Goal: Find specific page/section: Find specific page/section

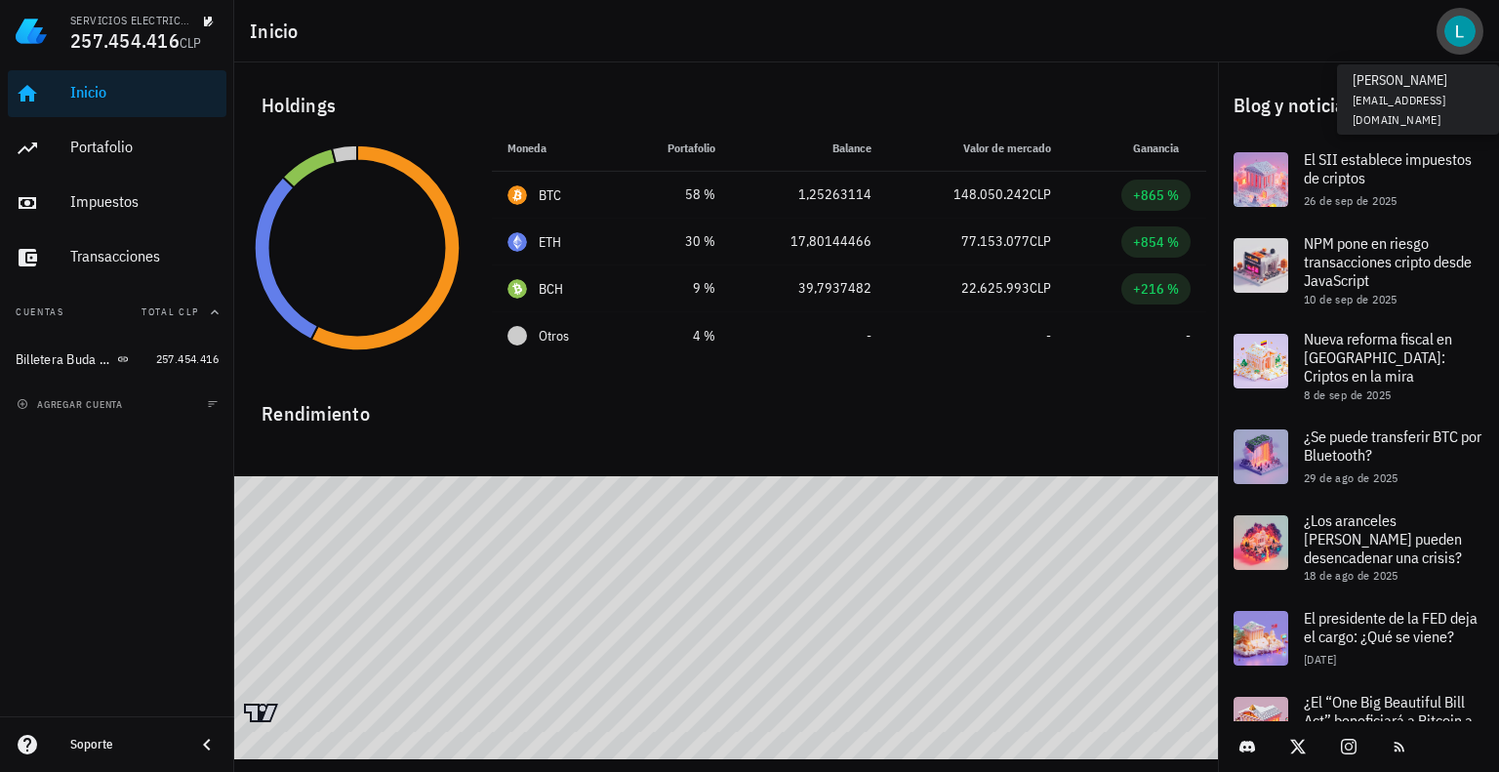
click at [1469, 31] on div "avatar" at bounding box center [1459, 31] width 31 height 31
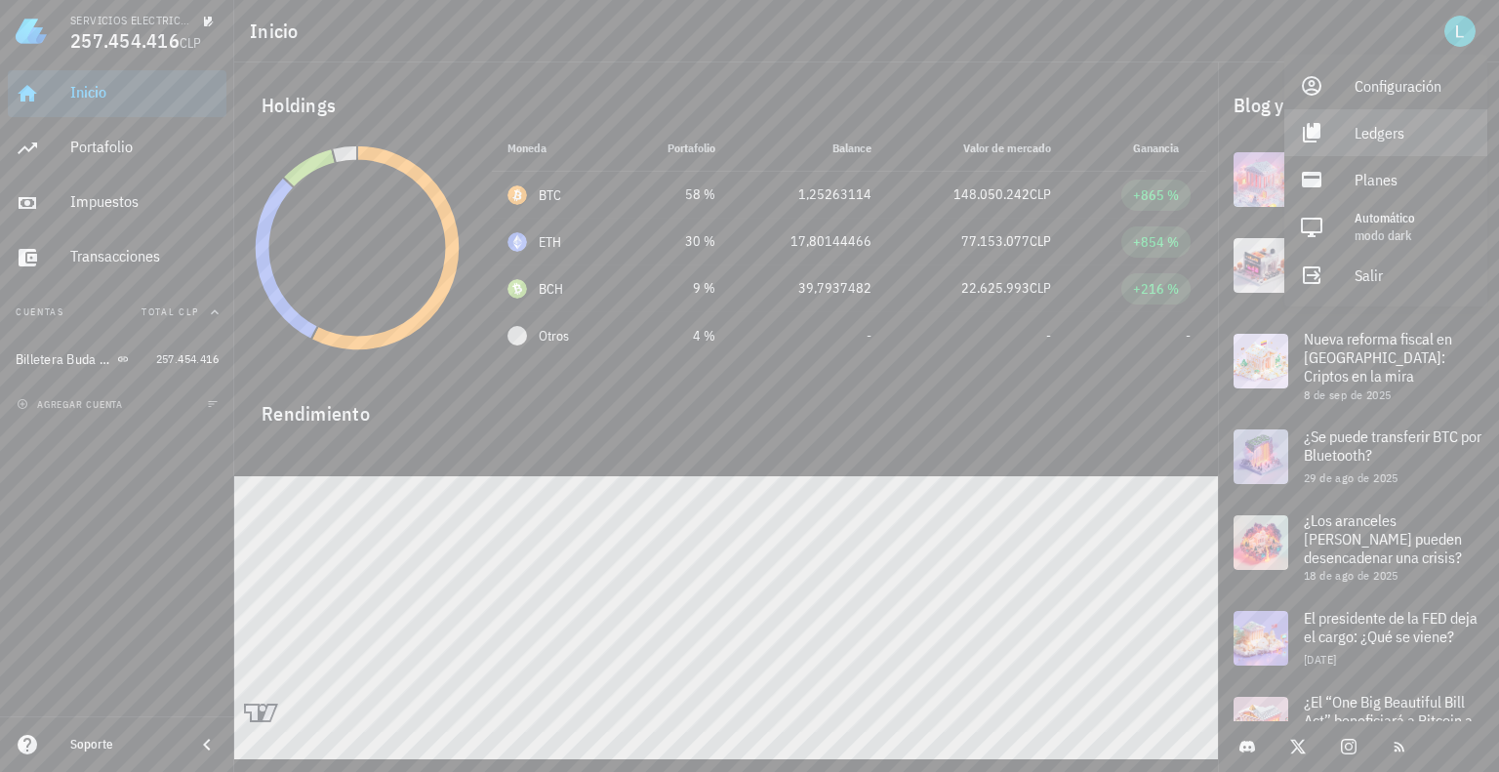
click at [1374, 131] on div "Ledgers" at bounding box center [1412, 132] width 117 height 39
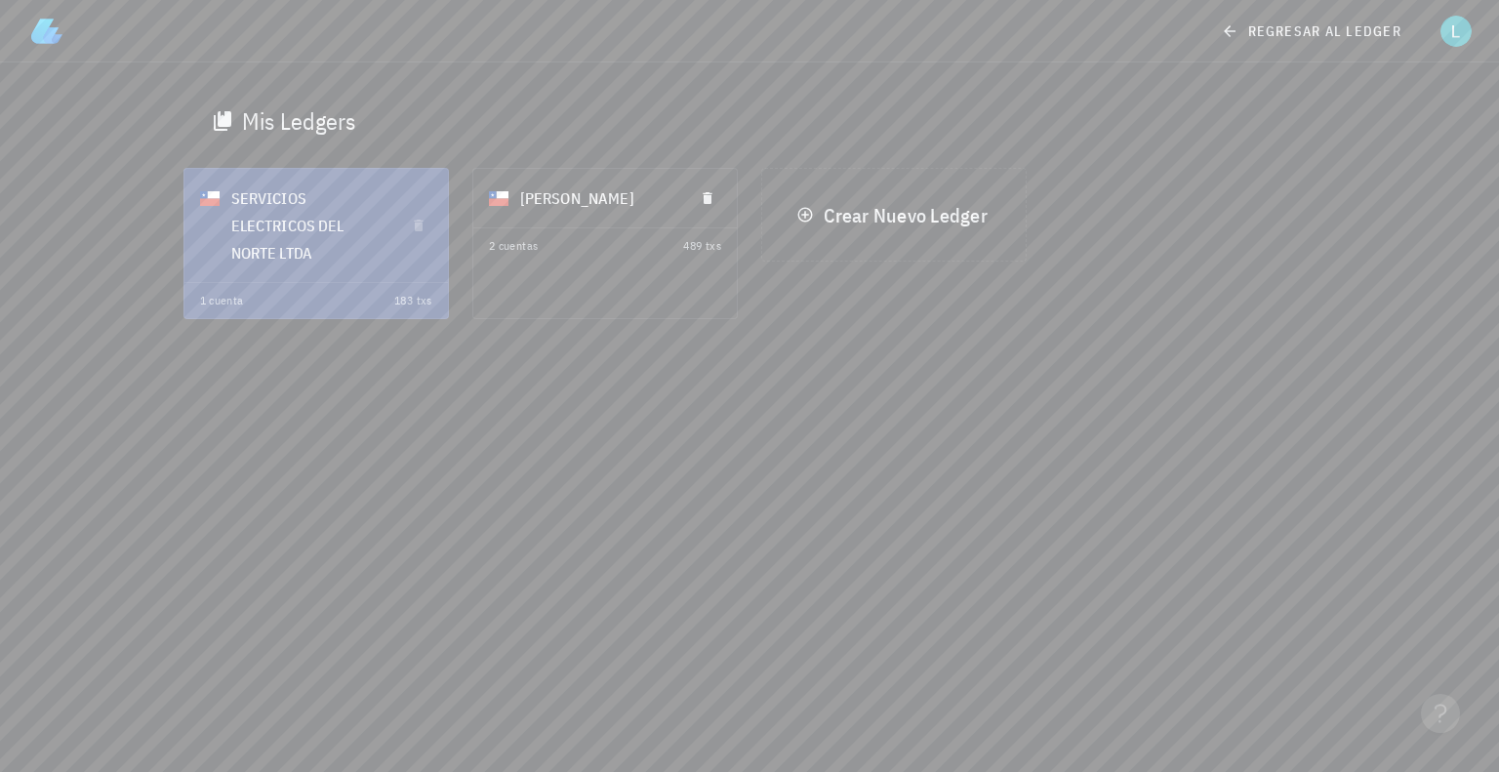
click at [586, 220] on div "LUIS PARDO VALDIVIA" at bounding box center [599, 198] width 158 height 51
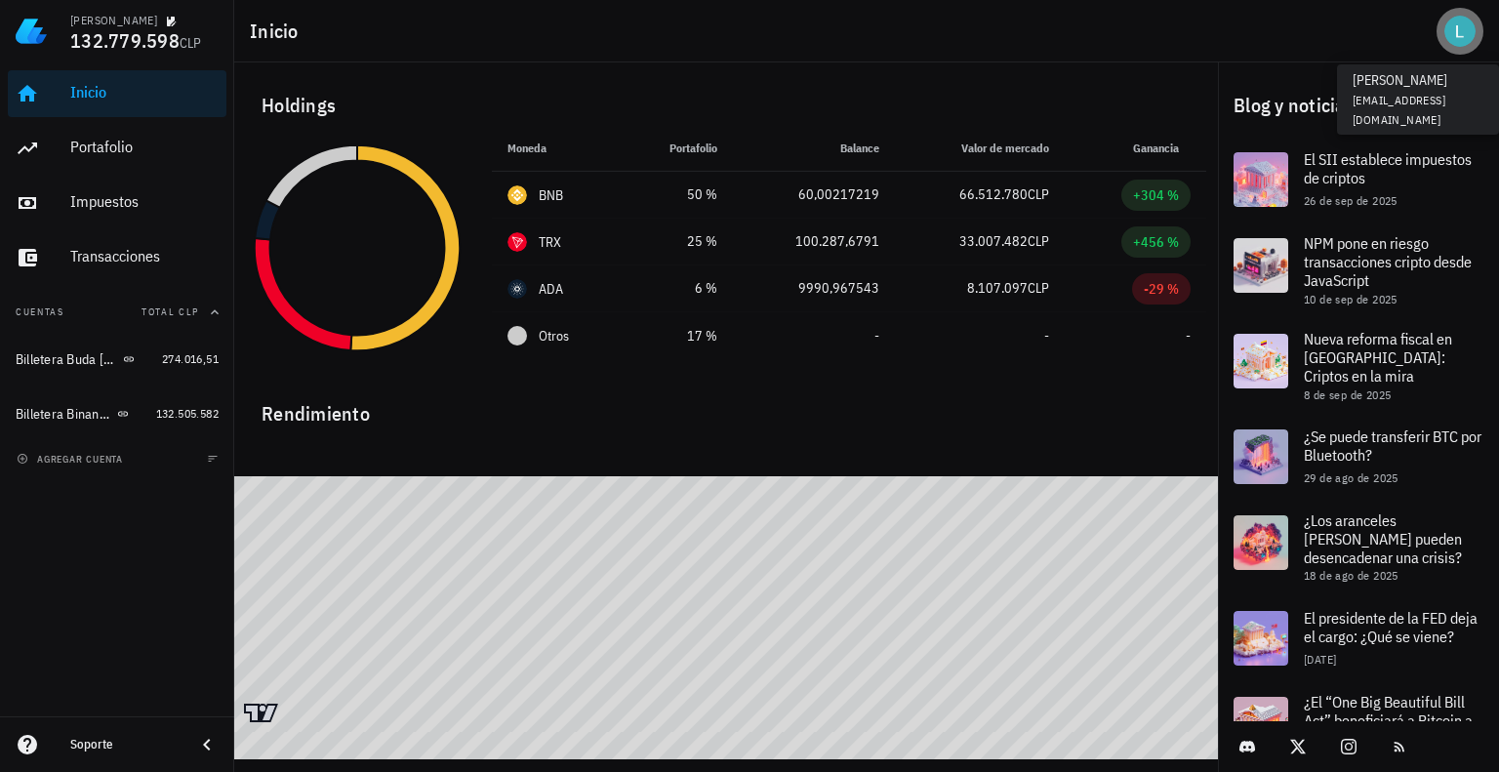
click at [1456, 30] on div "avatar" at bounding box center [1459, 31] width 31 height 31
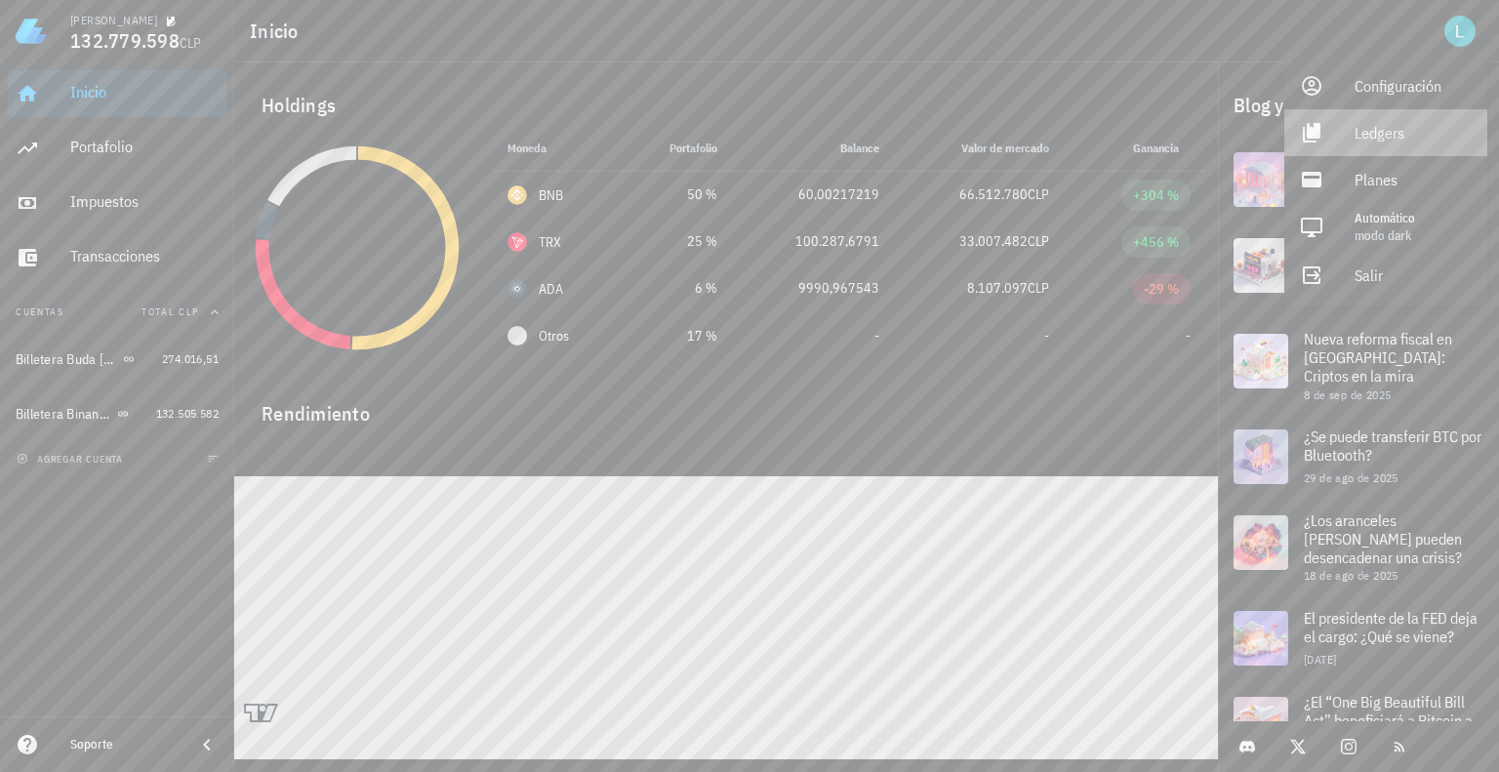
click at [1362, 132] on div "Ledgers" at bounding box center [1412, 132] width 117 height 39
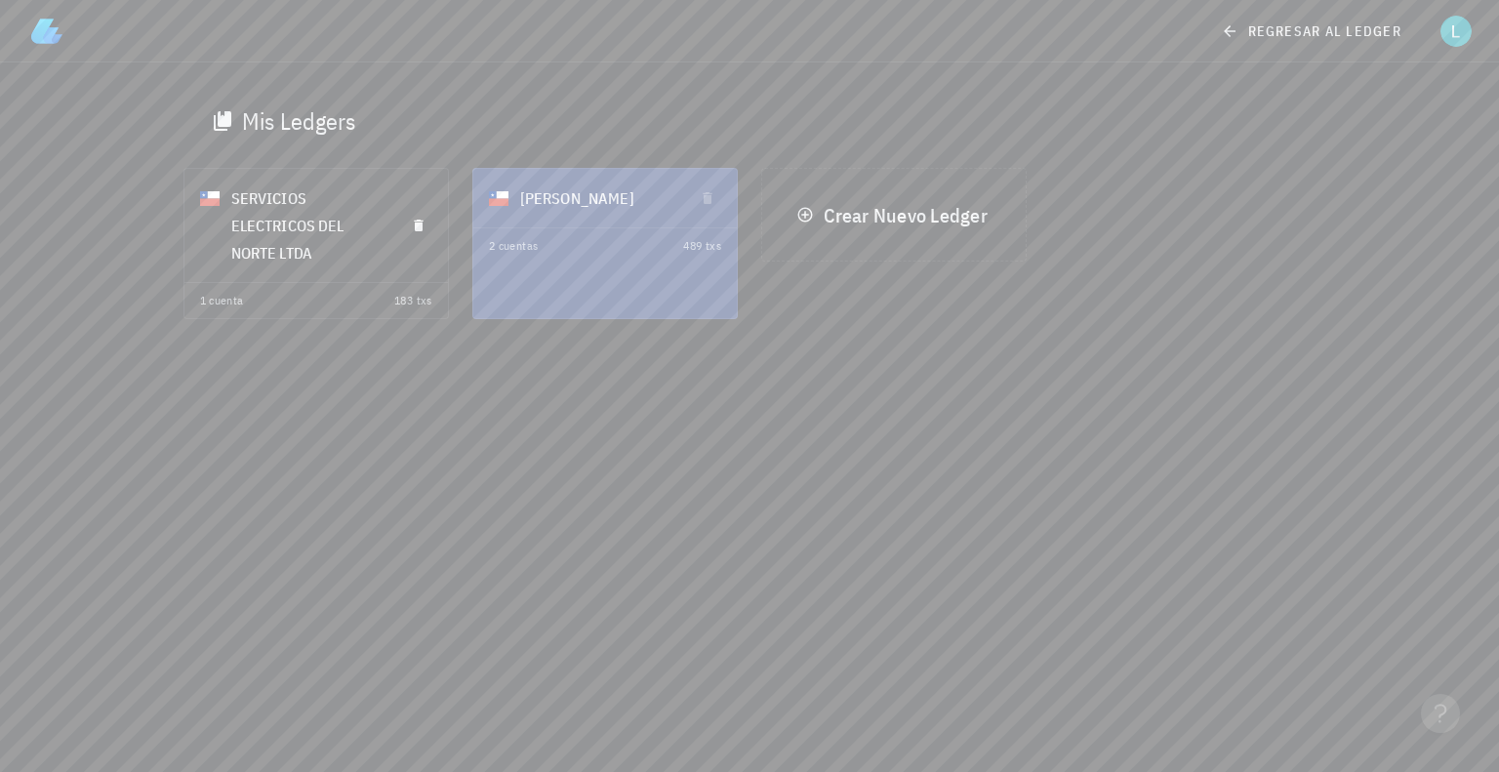
click at [351, 257] on div "SERVICIOS ELECTRICOS DEL NORTE LTDA" at bounding box center [310, 225] width 158 height 105
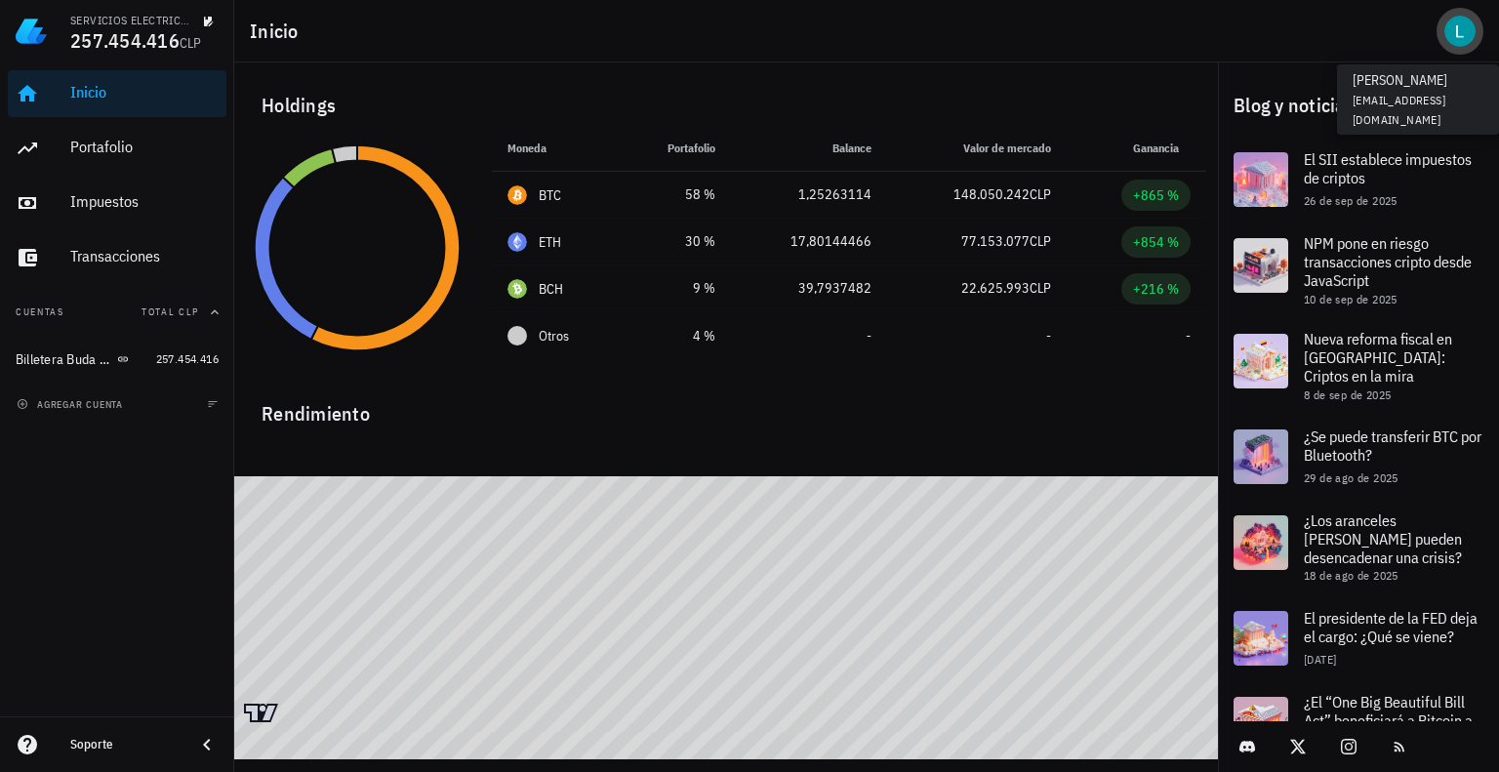
click at [1460, 28] on div "avatar" at bounding box center [1459, 31] width 31 height 31
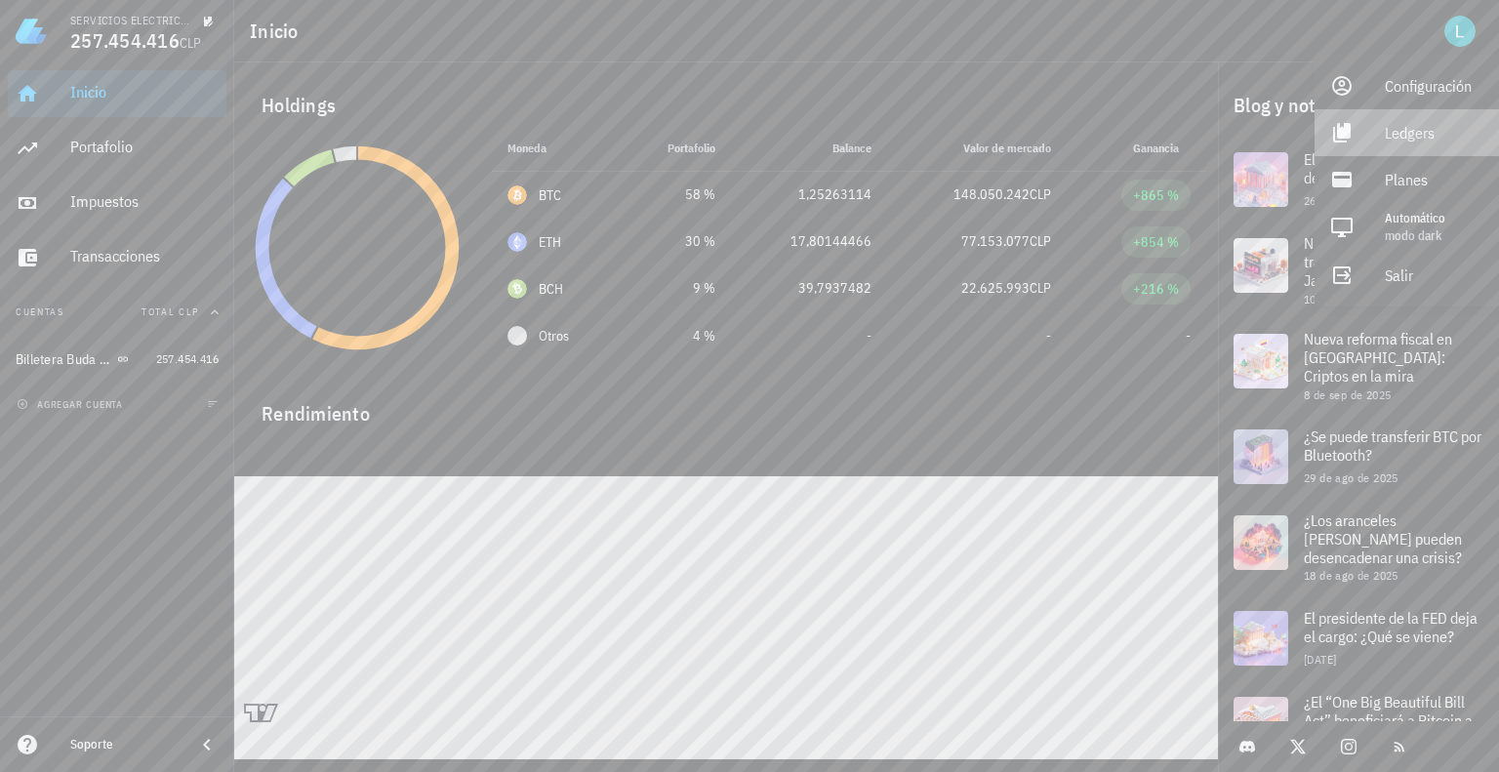
click at [1409, 136] on div "Ledgers" at bounding box center [1434, 132] width 99 height 39
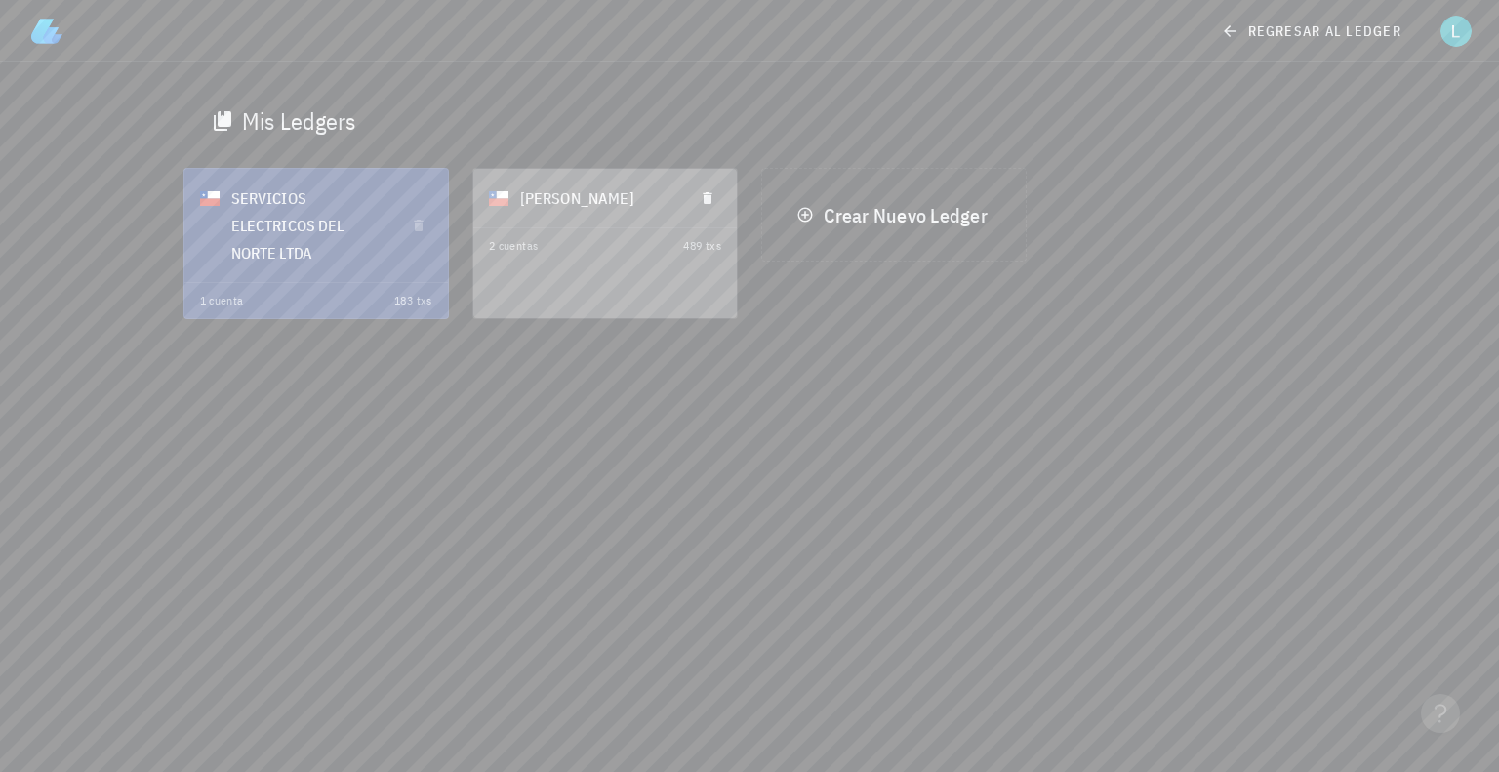
click at [568, 243] on div "2 cuentas 489 txs" at bounding box center [604, 245] width 263 height 35
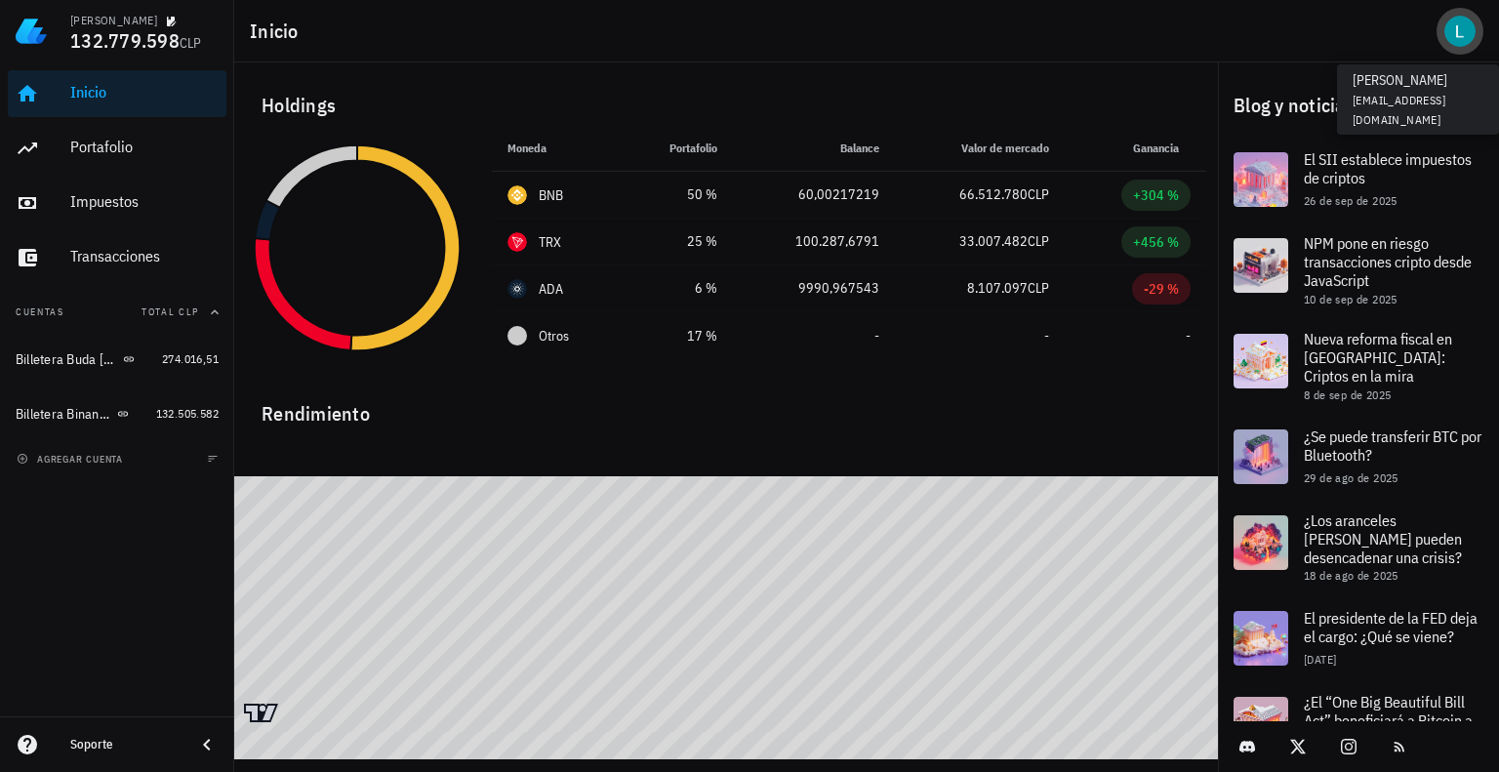
click at [1455, 32] on div "avatar" at bounding box center [1459, 31] width 31 height 31
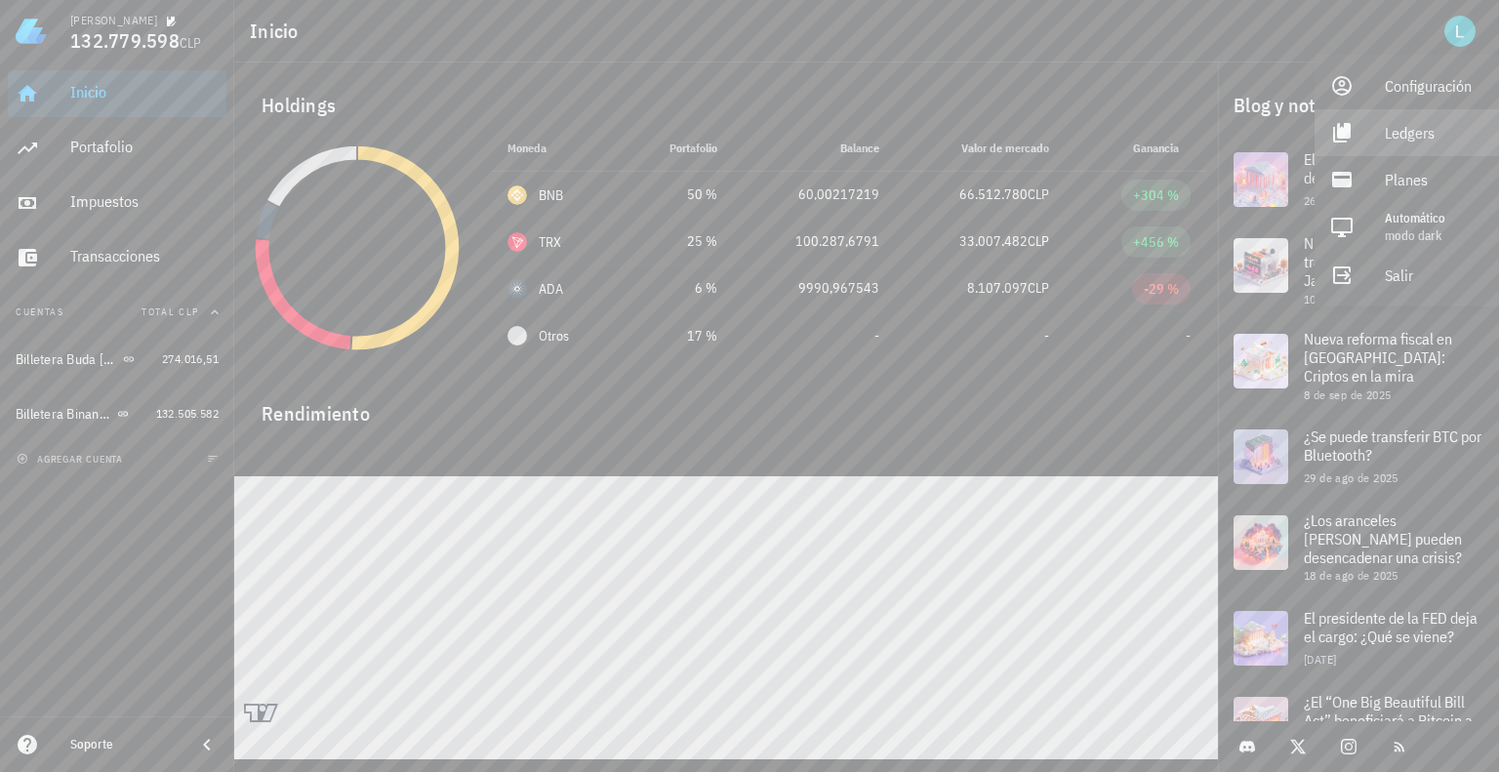
click at [1411, 128] on div "Ledgers" at bounding box center [1434, 132] width 99 height 39
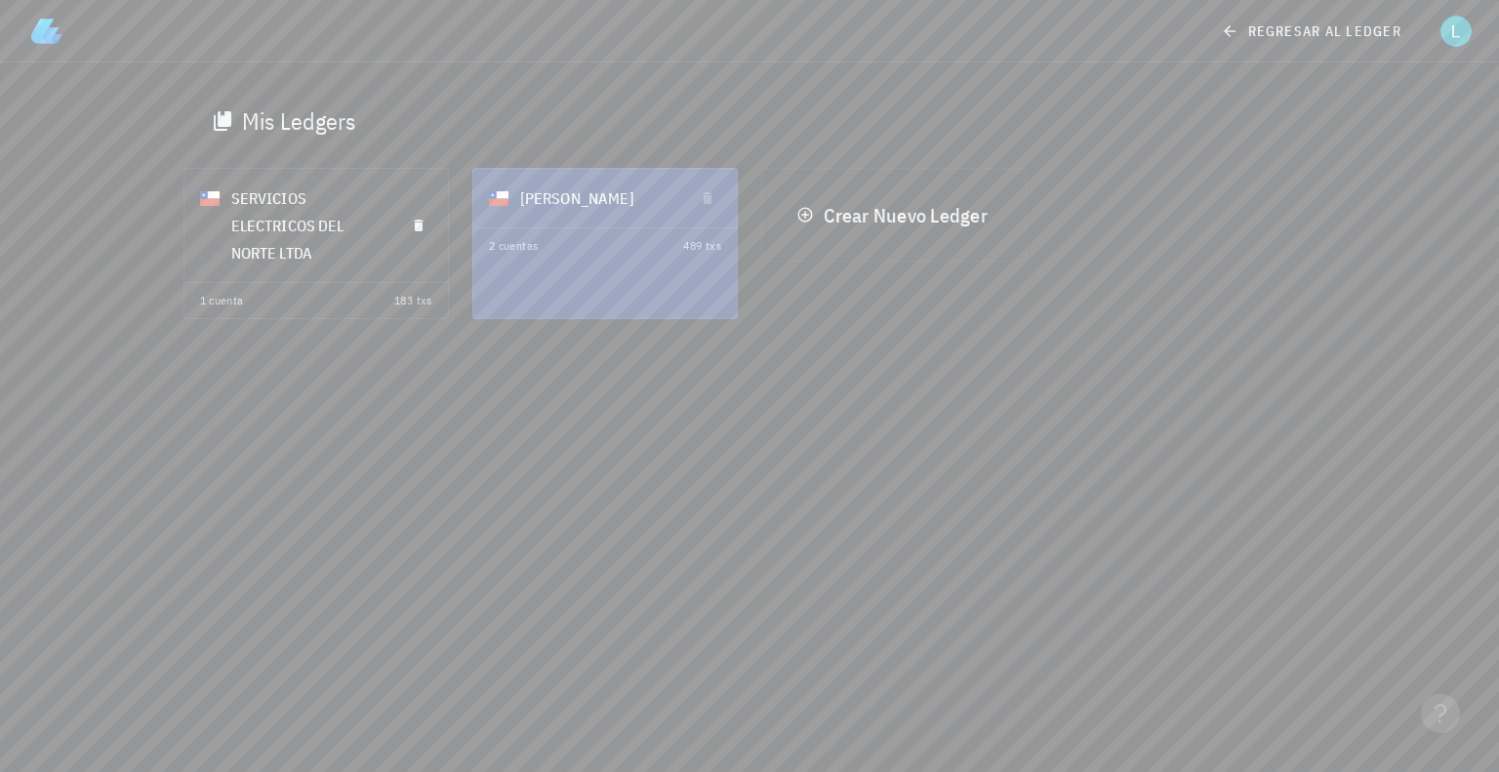
click at [260, 241] on div "SERVICIOS ELECTRICOS DEL NORTE LTDA" at bounding box center [310, 225] width 158 height 105
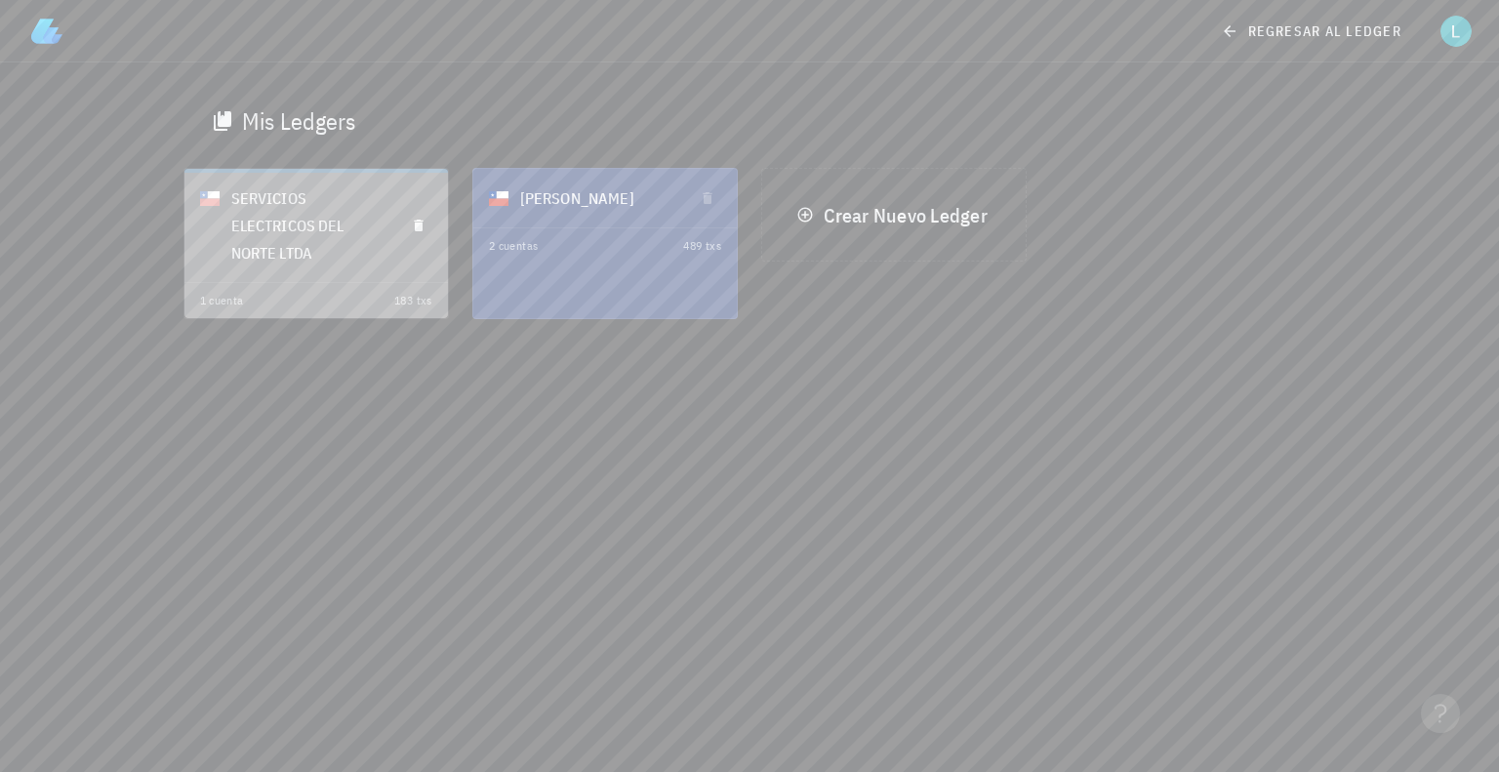
click at [260, 241] on div "SERVICIOS ELECTRICOS DEL NORTE LTDA" at bounding box center [310, 225] width 158 height 105
